Goal: Task Accomplishment & Management: Complete application form

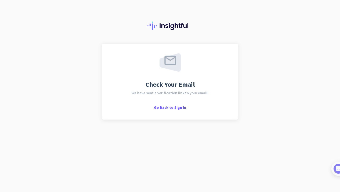
click at [168, 107] on span "Go Back to Sign In" at bounding box center [170, 107] width 32 height 5
click at [177, 106] on span "Go Back to Sign In" at bounding box center [170, 107] width 32 height 5
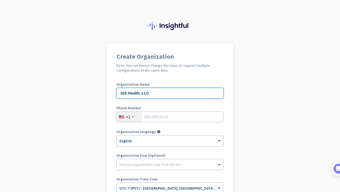
type input "16S Health, LLC"
type input "8136529854"
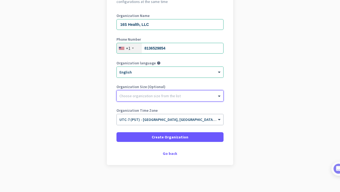
scroll to position [69, 0]
click at [185, 94] on div at bounding box center [170, 94] width 107 height 5
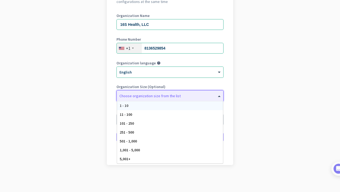
click at [290, 82] on app-onboarding-organization "Create Organization Note: You can always change this later, or support multiple…" at bounding box center [170, 83] width 340 height 217
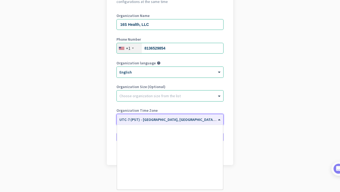
click at [180, 123] on div "× UTC-7 (PST) - Los Angeles, San Diego, San Jose, San Francisco" at bounding box center [170, 119] width 107 height 11
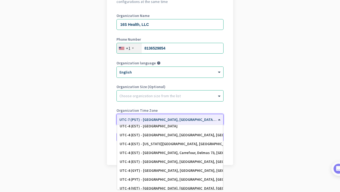
scroll to position [611, 0]
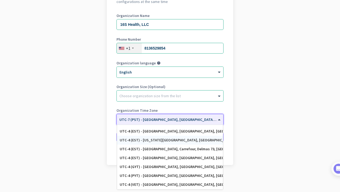
click at [174, 136] on div "UTC-4 (EST) - New York City, Brooklyn, Queens, Philadelphia" at bounding box center [170, 140] width 106 height 9
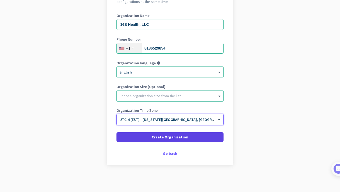
click at [172, 138] on span "Create Organization" at bounding box center [170, 136] width 37 height 5
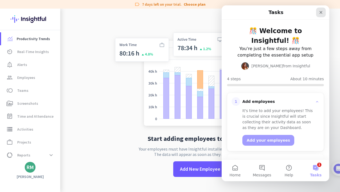
click at [320, 13] on icon "Close" at bounding box center [321, 12] width 4 height 4
